Goal: Information Seeking & Learning: Learn about a topic

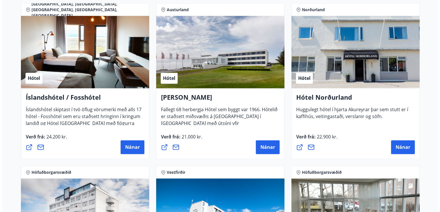
scroll to position [756, 0]
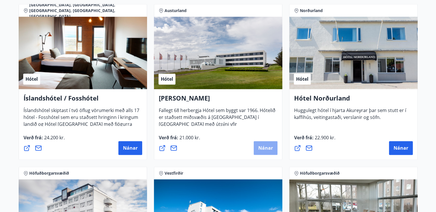
click at [263, 148] on span "Nánar" at bounding box center [265, 148] width 15 height 6
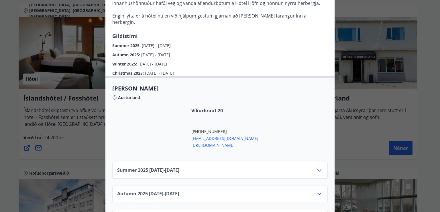
scroll to position [193, 0]
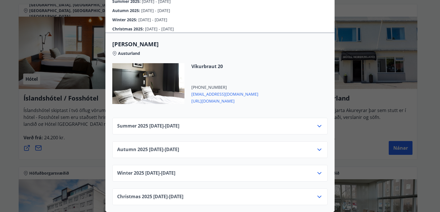
click at [318, 125] on icon at bounding box center [320, 126] width 4 height 2
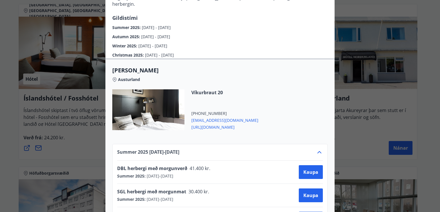
scroll to position [0, 0]
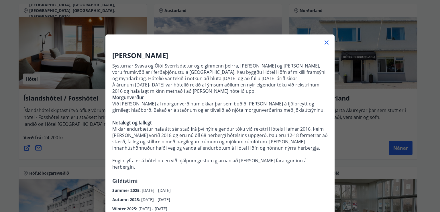
click at [83, 101] on div "Hótel Höfn Systurnar Svava og Ólöf Sverrisdætur og eiginmenn þeirra, Árni Stefá…" at bounding box center [220, 106] width 440 height 212
click at [327, 43] on icon at bounding box center [326, 42] width 7 height 7
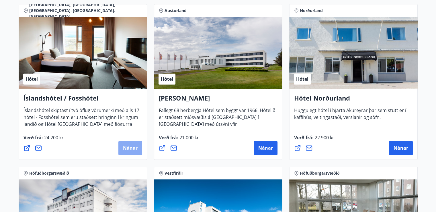
click at [132, 149] on span "Nánar" at bounding box center [130, 148] width 15 height 6
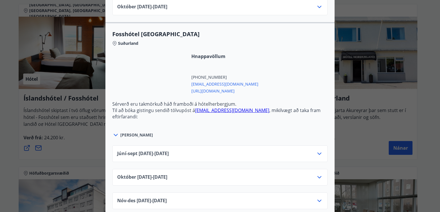
scroll to position [1635, 0]
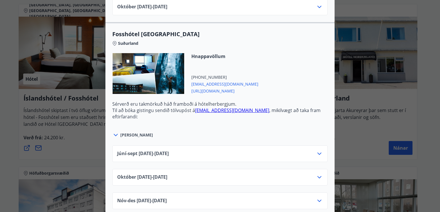
click at [317, 151] on icon at bounding box center [319, 153] width 7 height 7
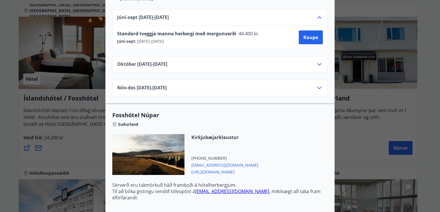
scroll to position [1857, 0]
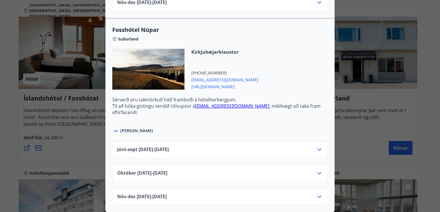
click at [318, 146] on icon at bounding box center [319, 149] width 7 height 7
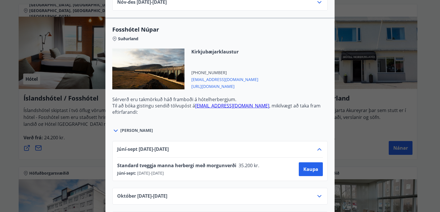
click at [318, 146] on icon at bounding box center [319, 149] width 7 height 7
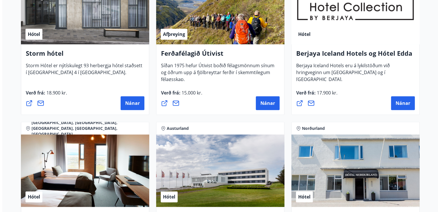
scroll to position [637, 0]
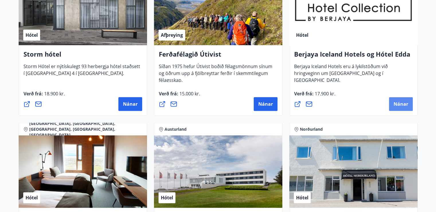
click at [396, 105] on span "Nánar" at bounding box center [401, 104] width 15 height 6
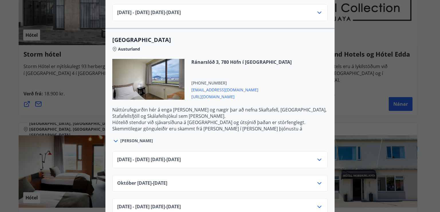
scroll to position [877, 0]
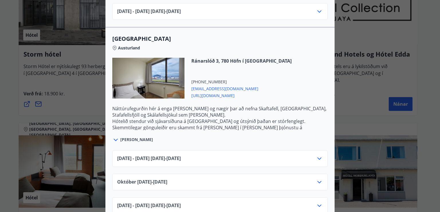
click at [318, 157] on icon at bounding box center [320, 158] width 4 height 2
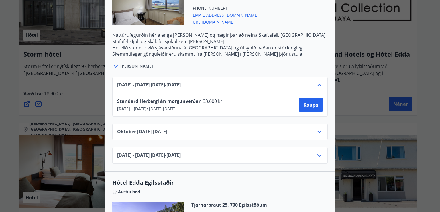
scroll to position [951, 0]
